Goal: Information Seeking & Learning: Learn about a topic

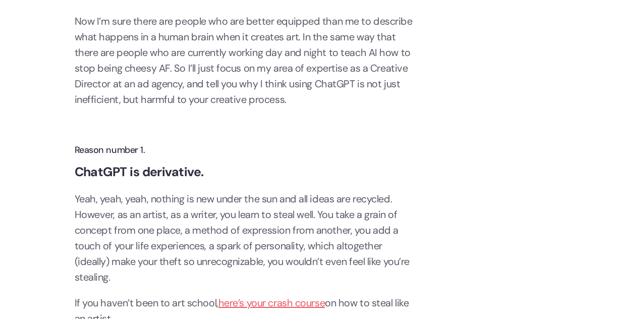
scroll to position [1638, 0]
drag, startPoint x: 151, startPoint y: 43, endPoint x: 235, endPoint y: 37, distance: 83.9
click at [235, 37] on p "Now I’m sure there are people who are better equipped than me to describe what …" at bounding box center [246, 60] width 343 height 94
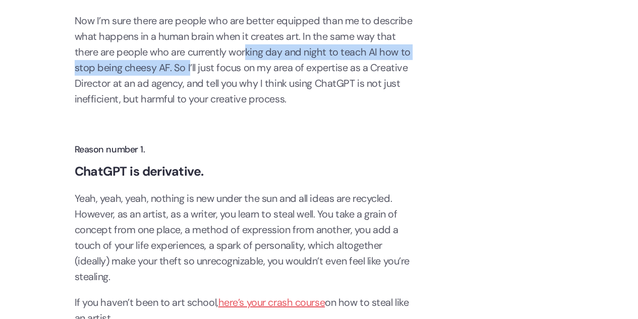
drag, startPoint x: 190, startPoint y: 67, endPoint x: 246, endPoint y: 56, distance: 57.4
click at [246, 56] on p "Now I’m sure there are people who are better equipped than me to describe what …" at bounding box center [246, 60] width 343 height 94
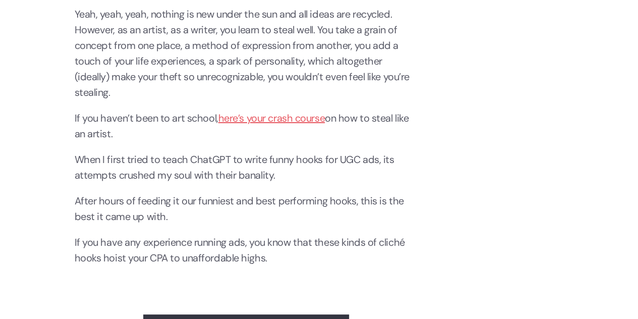
scroll to position [1823, 0]
drag, startPoint x: 255, startPoint y: 31, endPoint x: 284, endPoint y: 31, distance: 29.7
click at [284, 31] on p "Yeah, yeah, yeah, nothing is new under the sun and all ideas are recycled. Howe…" at bounding box center [246, 53] width 343 height 94
drag, startPoint x: 284, startPoint y: 31, endPoint x: 248, endPoint y: 33, distance: 36.3
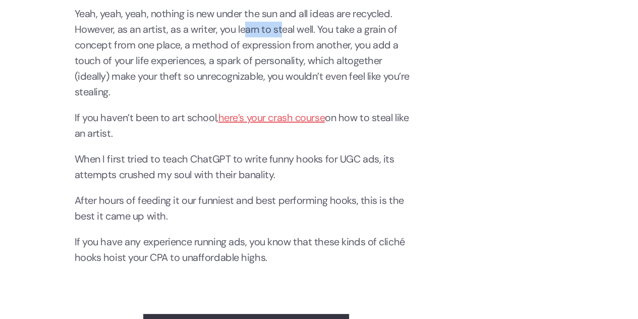
click at [248, 33] on p "Yeah, yeah, yeah, nothing is new under the sun and all ideas are recycled. Howe…" at bounding box center [246, 53] width 343 height 94
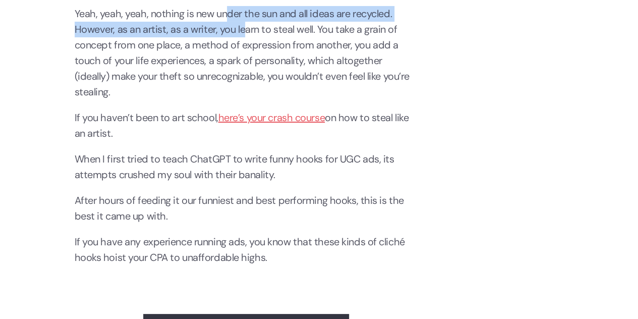
drag, startPoint x: 248, startPoint y: 33, endPoint x: 227, endPoint y: 19, distance: 25.4
click at [227, 19] on p "Yeah, yeah, yeah, nothing is new under the sun and all ideas are recycled. Howe…" at bounding box center [246, 53] width 343 height 94
drag, startPoint x: 227, startPoint y: 19, endPoint x: 205, endPoint y: 32, distance: 25.6
click at [205, 32] on p "Yeah, yeah, yeah, nothing is new under the sun and all ideas are recycled. Howe…" at bounding box center [246, 53] width 343 height 94
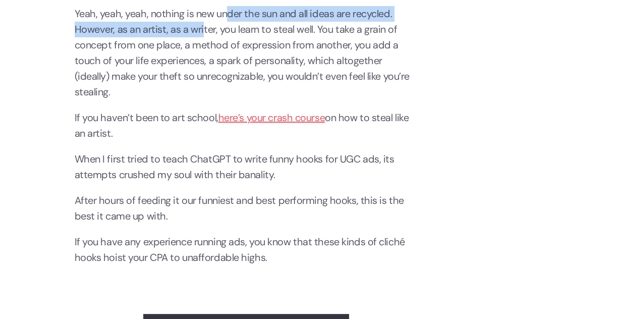
click at [205, 32] on p "Yeah, yeah, yeah, nothing is new under the sun and all ideas are recycled. Howe…" at bounding box center [246, 53] width 343 height 94
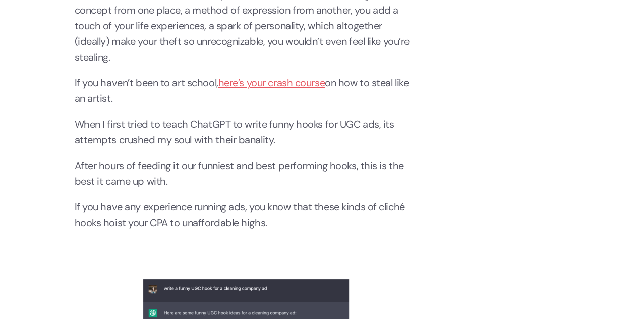
scroll to position [1858, 0]
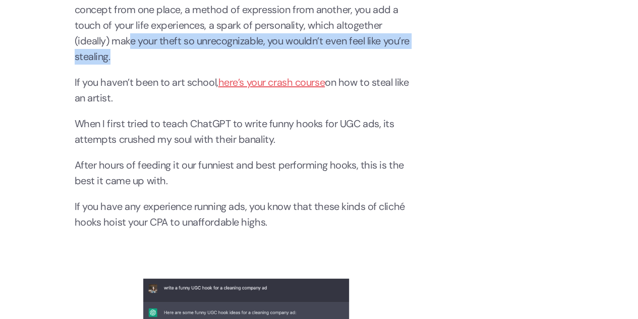
drag, startPoint x: 137, startPoint y: 56, endPoint x: 130, endPoint y: 46, distance: 12.3
click at [130, 46] on p "Yeah, yeah, yeah, nothing is new under the sun and all ideas are recycled. Howe…" at bounding box center [246, 18] width 343 height 94
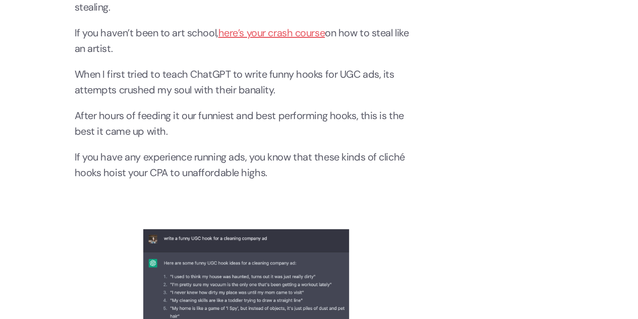
scroll to position [1908, 0]
drag, startPoint x: 177, startPoint y: 32, endPoint x: 177, endPoint y: 45, distance: 13.1
click at [177, 45] on p "If you haven’t been to art school, here’s your crash course on how to steal lik…" at bounding box center [246, 40] width 343 height 31
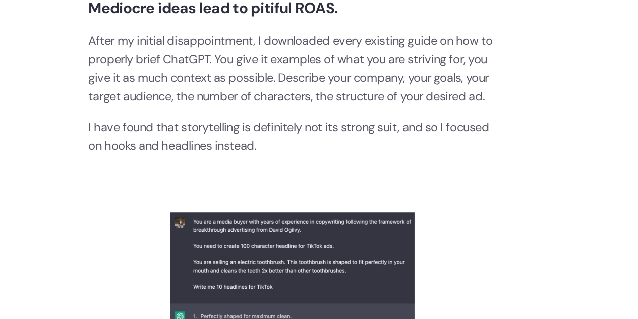
scroll to position [2257, 0]
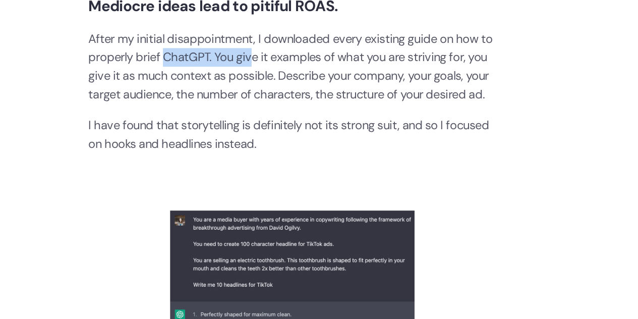
drag, startPoint x: 141, startPoint y: 95, endPoint x: 215, endPoint y: 96, distance: 74.1
click at [215, 96] on p "After my initial disappointment, I downloaded every existing guide on how to pr…" at bounding box center [246, 106] width 343 height 63
click at [291, 99] on p "After my initial disappointment, I downloaded every existing guide on how to pr…" at bounding box center [246, 106] width 343 height 63
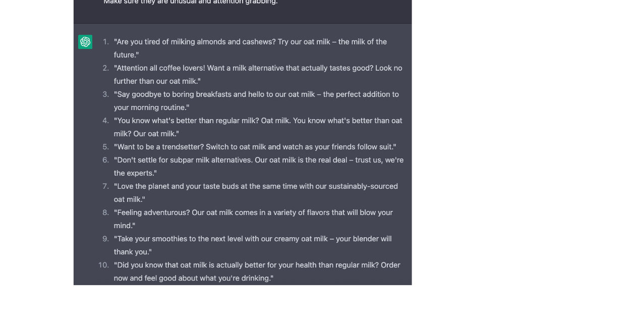
scroll to position [3689, 0]
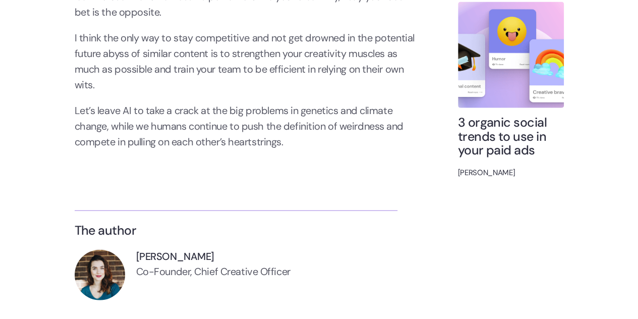
scroll to position [4960, 0]
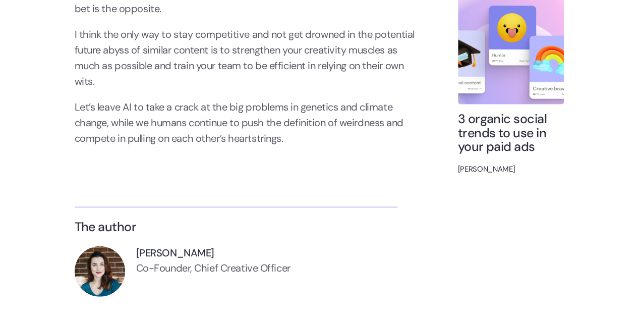
click at [311, 105] on p "Let’s leave AI to take a crack at the big problems in genetics and climate chan…" at bounding box center [246, 122] width 343 height 47
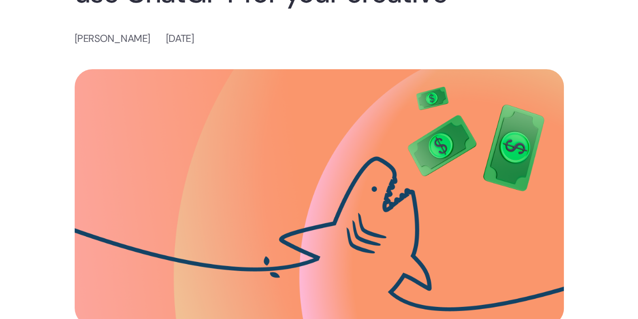
scroll to position [0, 0]
